Goal: Transaction & Acquisition: Purchase product/service

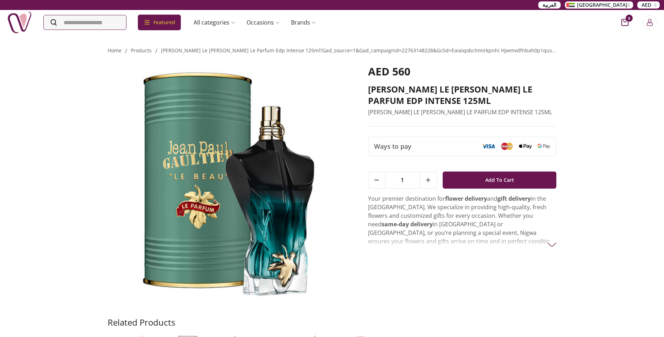
click at [656, 5] on button "AED" at bounding box center [648, 4] width 22 height 7
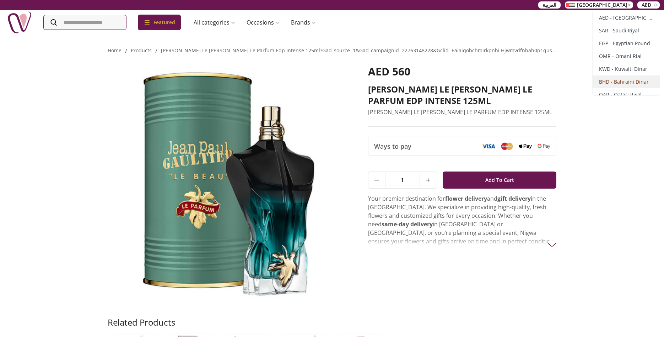
click at [628, 84] on span "BHD - Bahraini Dinar" at bounding box center [624, 81] width 50 height 7
